Goal: Check status: Check status

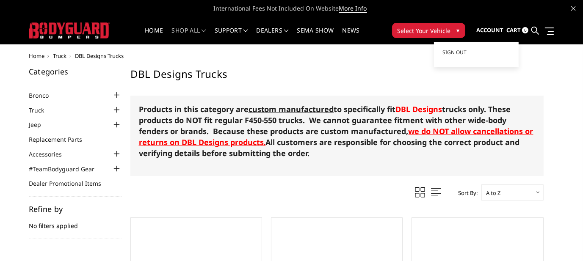
click at [492, 29] on span "Account" at bounding box center [489, 30] width 27 height 8
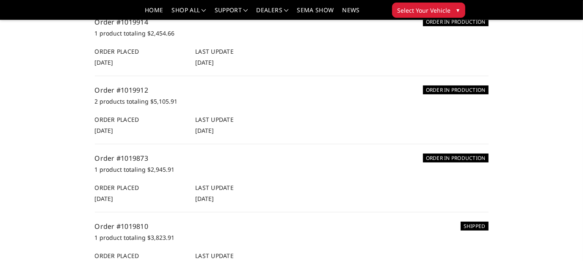
scroll to position [127, 0]
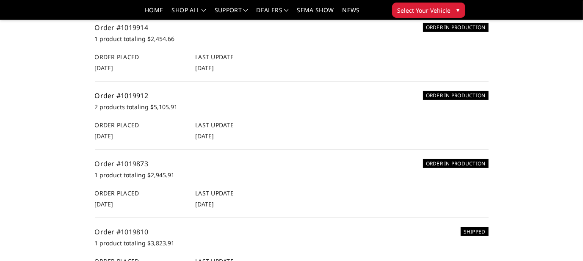
click at [128, 95] on link "Order #1019912" at bounding box center [122, 95] width 54 height 9
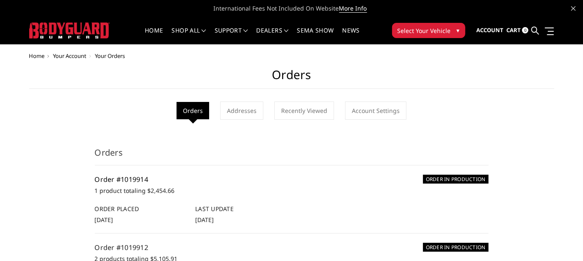
click at [132, 178] on link "Order #1019914" at bounding box center [122, 179] width 54 height 9
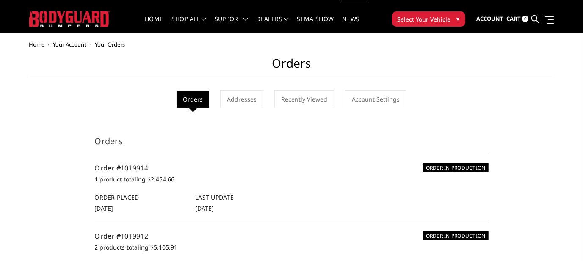
scroll to position [85, 0]
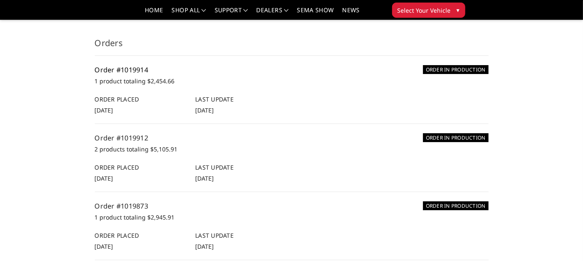
click at [139, 69] on link "Order #1019914" at bounding box center [122, 69] width 54 height 9
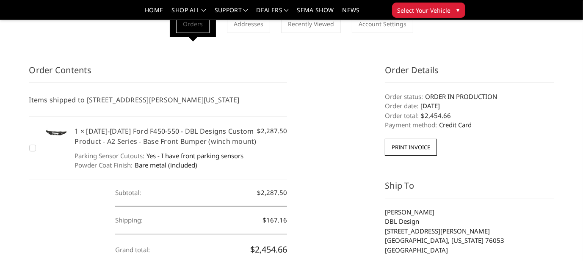
scroll to position [85, 0]
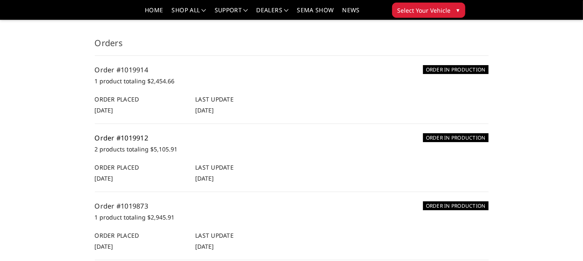
click at [128, 139] on link "Order #1019912" at bounding box center [122, 137] width 54 height 9
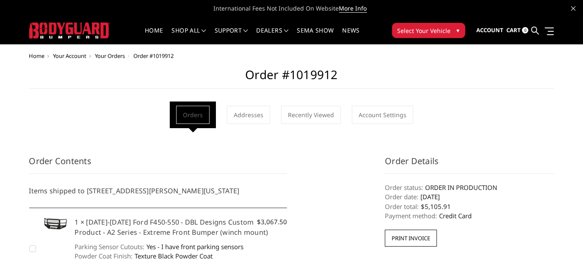
scroll to position [127, 0]
